Goal: Task Accomplishment & Management: Complete application form

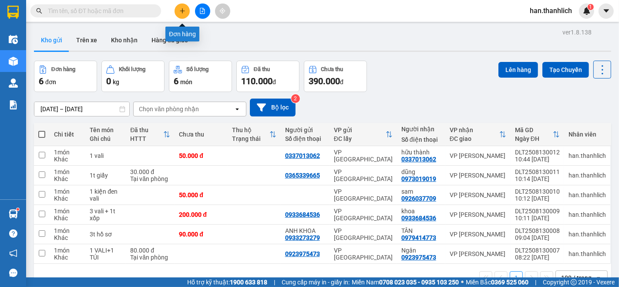
scroll to position [40, 0]
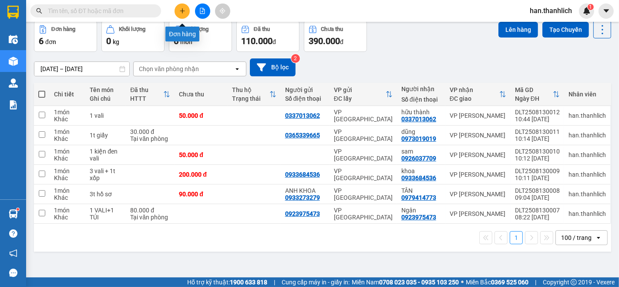
click at [182, 17] on button at bounding box center [182, 10] width 15 height 15
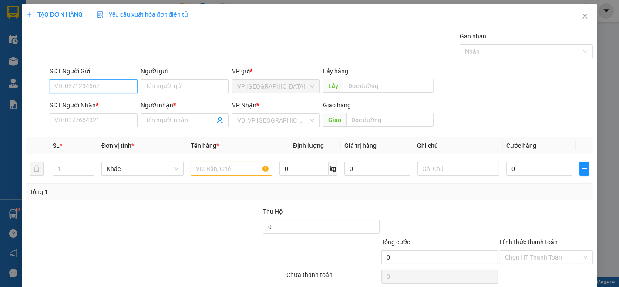
click at [99, 91] on input "SĐT Người Gửi" at bounding box center [94, 86] width 88 height 14
click at [91, 103] on div "0967562656 - LONG" at bounding box center [92, 104] width 76 height 10
type input "0967562656"
type input "LONG"
type input "0938999930"
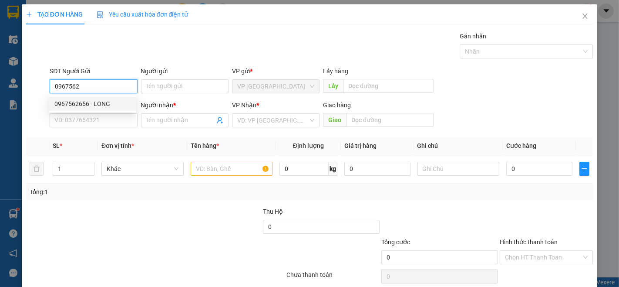
type input "THÁI"
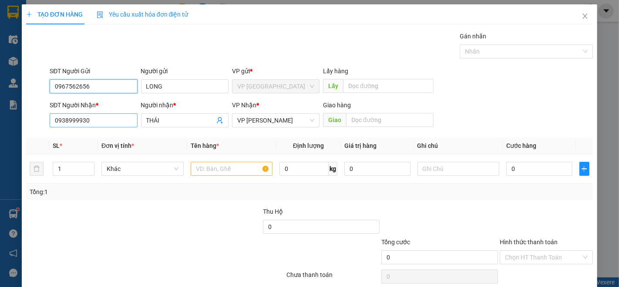
type input "0967562656"
click at [99, 126] on input "0938999930" at bounding box center [94, 120] width 88 height 14
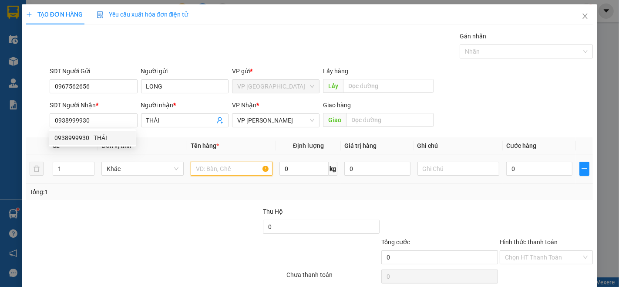
click at [201, 169] on input "text" at bounding box center [232, 169] width 82 height 14
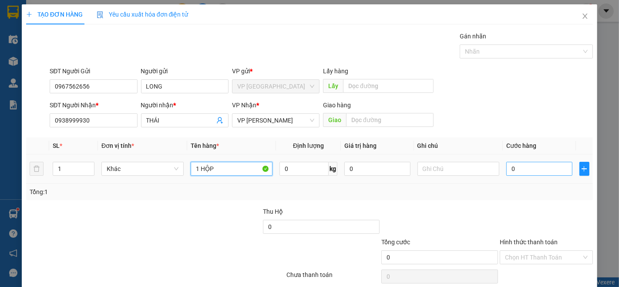
type input "1 HỘP"
click at [528, 164] on input "0" at bounding box center [540, 169] width 66 height 14
type input "3"
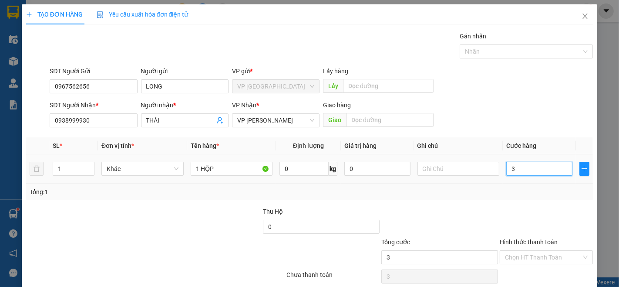
type input "30"
type input "300"
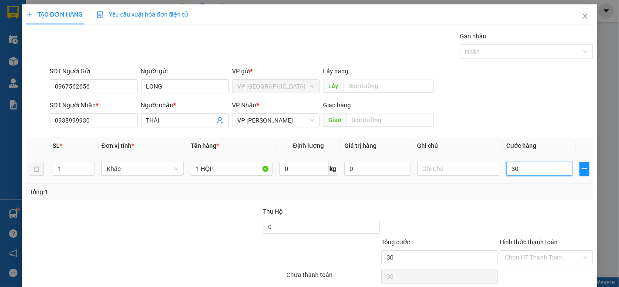
type input "300"
type input "3.000"
type input "30.000"
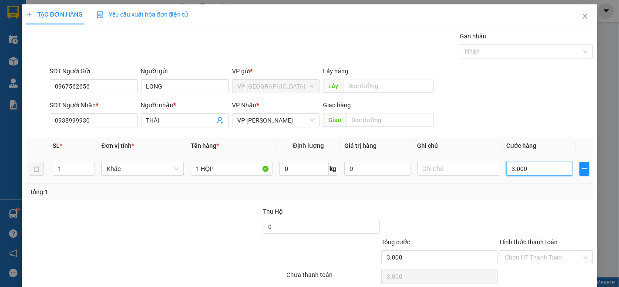
type input "30.000"
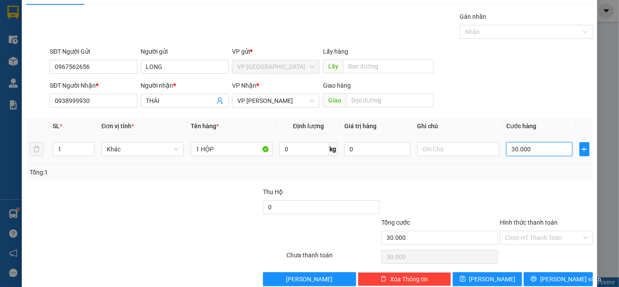
scroll to position [35, 0]
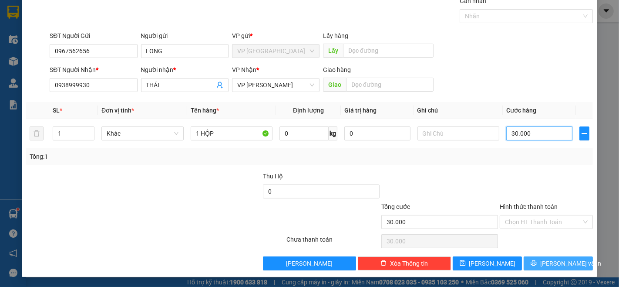
type input "30.000"
click at [562, 269] on button "[PERSON_NAME] và In" at bounding box center [558, 263] width 69 height 14
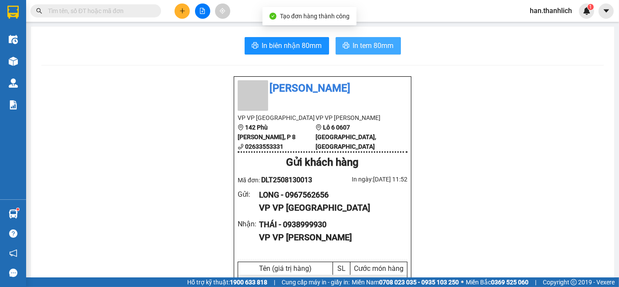
click at [382, 51] on button "In tem 80mm" at bounding box center [368, 45] width 65 height 17
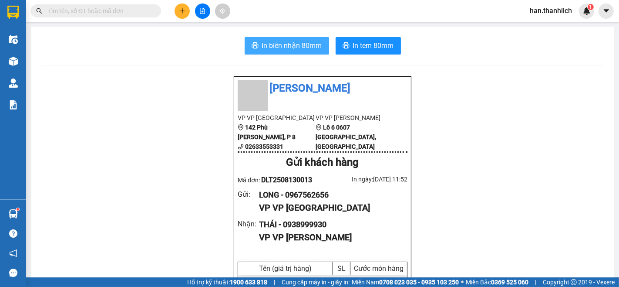
click at [286, 37] on button "In biên nhận 80mm" at bounding box center [287, 45] width 85 height 17
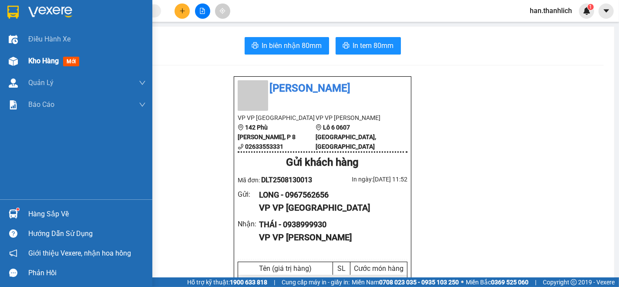
click at [45, 66] on div "Kho hàng mới" at bounding box center [55, 60] width 54 height 11
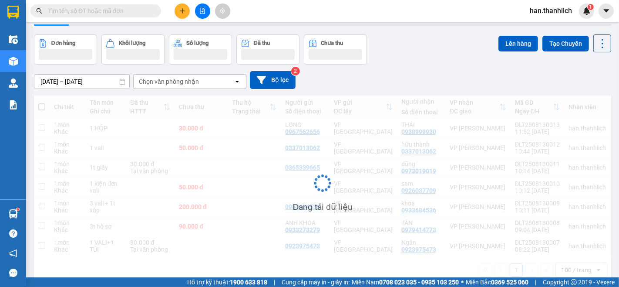
scroll to position [40, 0]
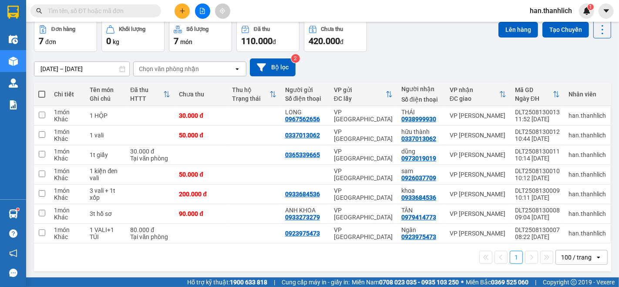
click at [204, 17] on button at bounding box center [202, 10] width 15 height 15
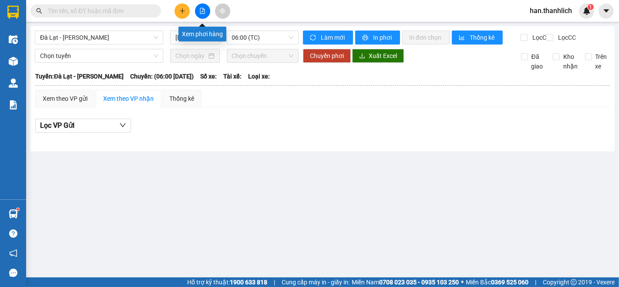
click at [203, 11] on icon "file-add" at bounding box center [203, 11] width 6 height 6
click at [282, 36] on span "06:00 (TC)" at bounding box center [262, 37] width 61 height 13
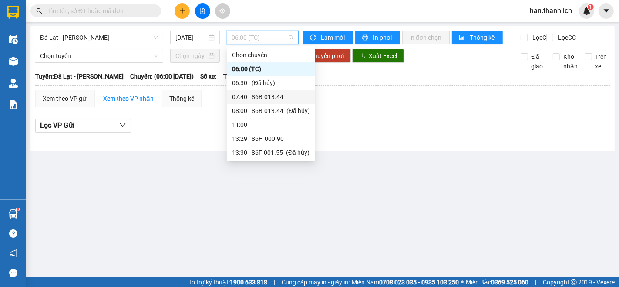
click at [268, 95] on div "07:40 - 86B-013.44" at bounding box center [271, 97] width 78 height 10
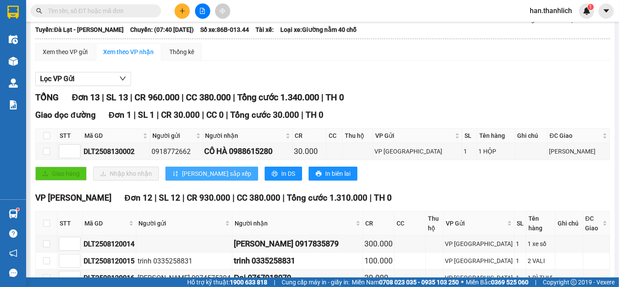
scroll to position [36, 0]
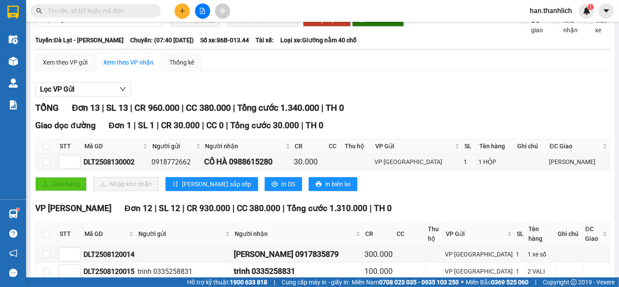
click at [101, 9] on input "text" at bounding box center [99, 11] width 103 height 10
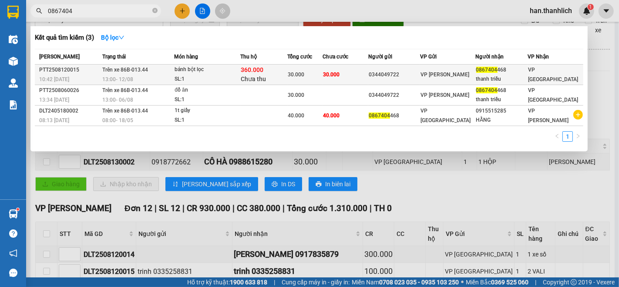
type input "0867404"
click at [304, 71] on span "30.000" at bounding box center [296, 74] width 17 height 6
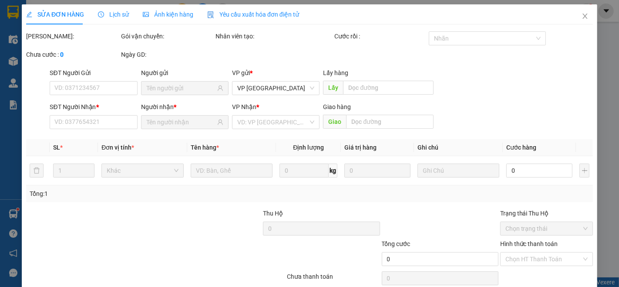
type input "0344049722"
type input "0867404468"
type input "thanh triều"
type input "360.000"
type input "30.000"
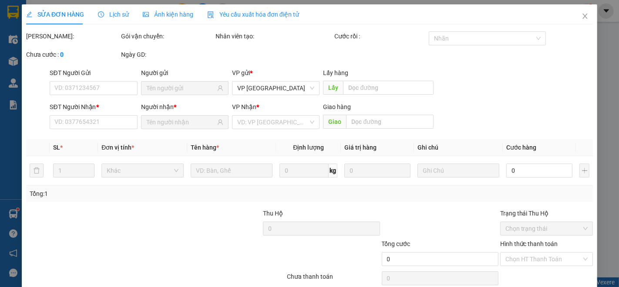
type input "30.000"
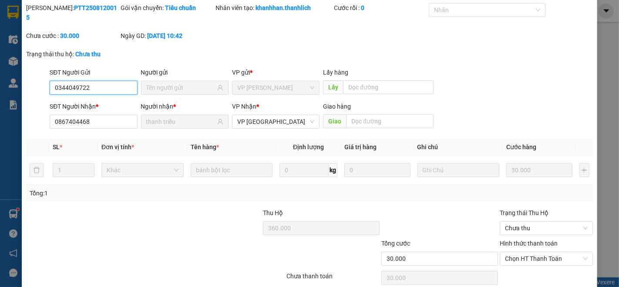
scroll to position [67, 0]
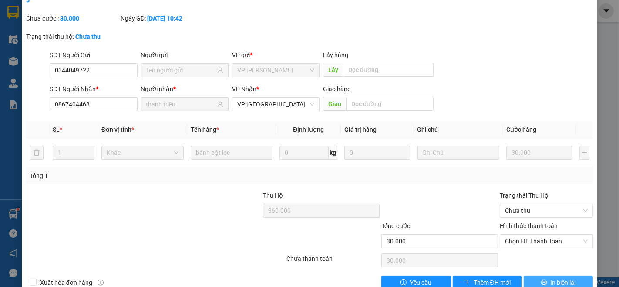
click at [557, 275] on button "In biên lai" at bounding box center [558, 282] width 69 height 14
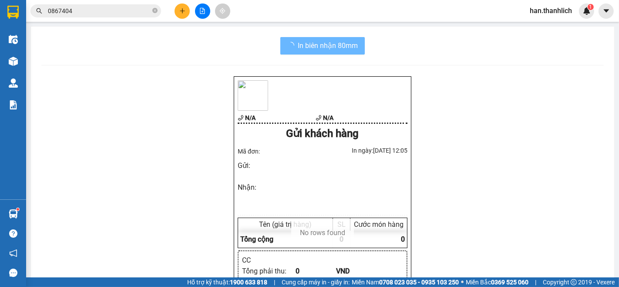
click at [558, 267] on div "N/A N/A Gửi khách hàng Mã đơn: In ngày: [DATE] 12:05 Gửi : Nhận : Tên (giá trị …" at bounding box center [322, 237] width 563 height 322
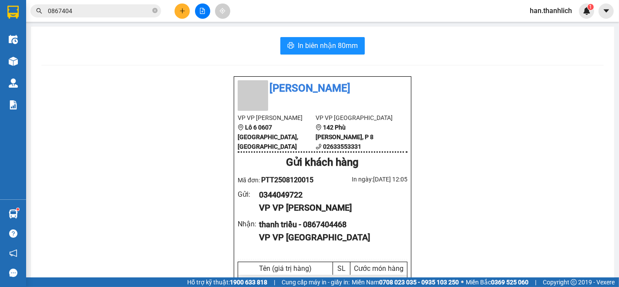
drag, startPoint x: 297, startPoint y: 193, endPoint x: 283, endPoint y: 196, distance: 13.8
click at [283, 196] on div "0344049722" at bounding box center [330, 195] width 142 height 12
click at [316, 193] on div "0344049722" at bounding box center [330, 195] width 142 height 12
